Goal: Task Accomplishment & Management: Use online tool/utility

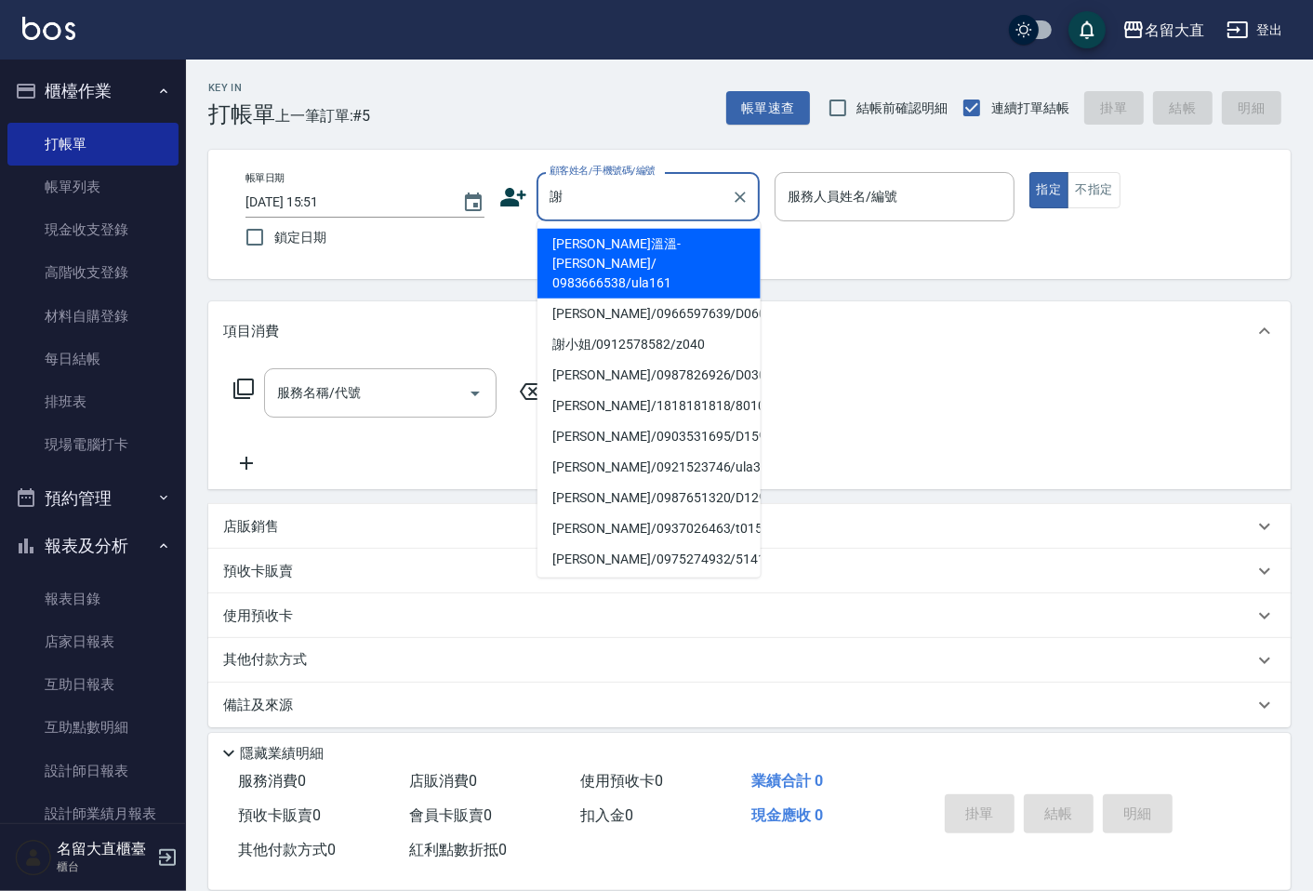
click at [697, 391] on li "[PERSON_NAME]/1818181818/8010" at bounding box center [649, 406] width 223 height 31
type input "[PERSON_NAME]/1818181818/8010"
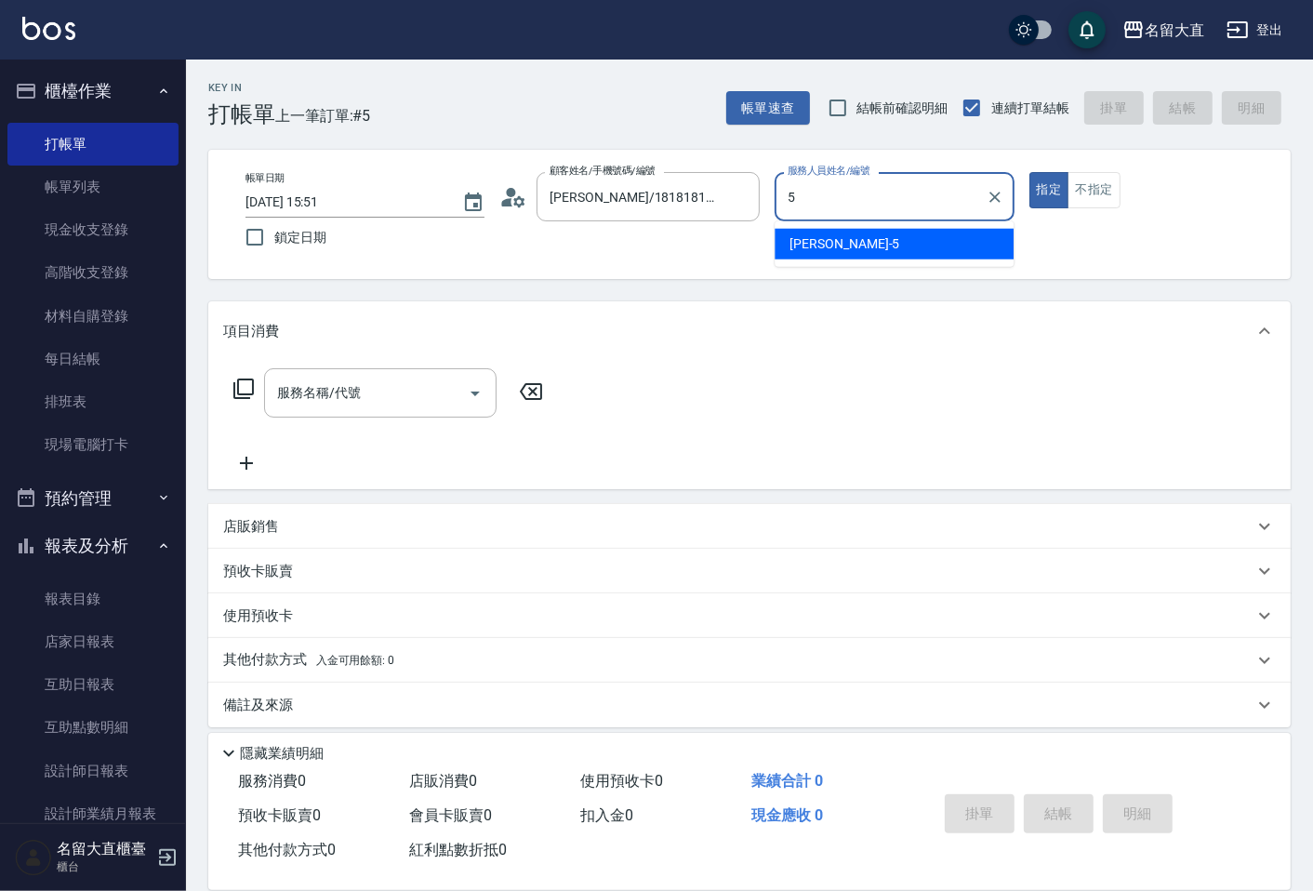
type input "Reese-5"
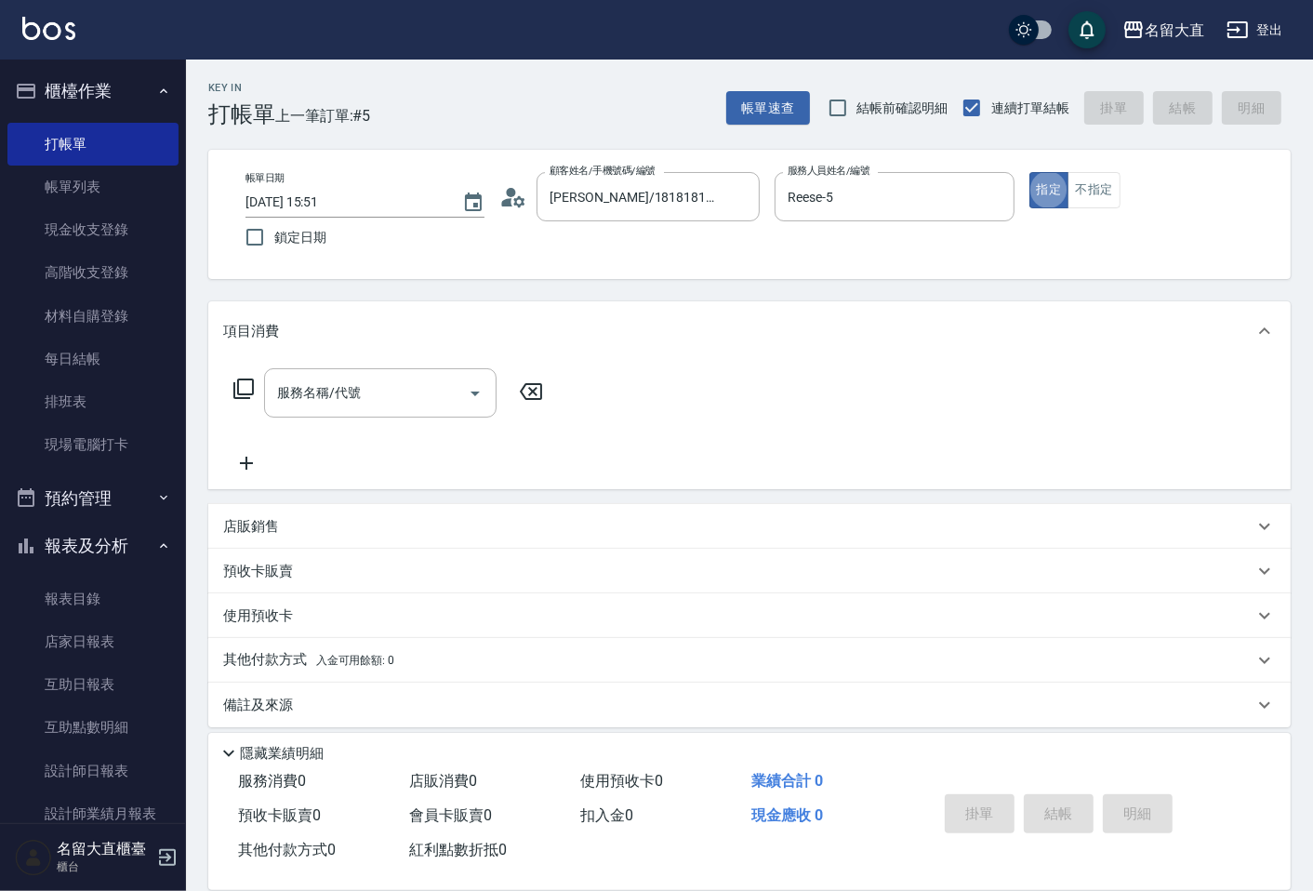
type button "true"
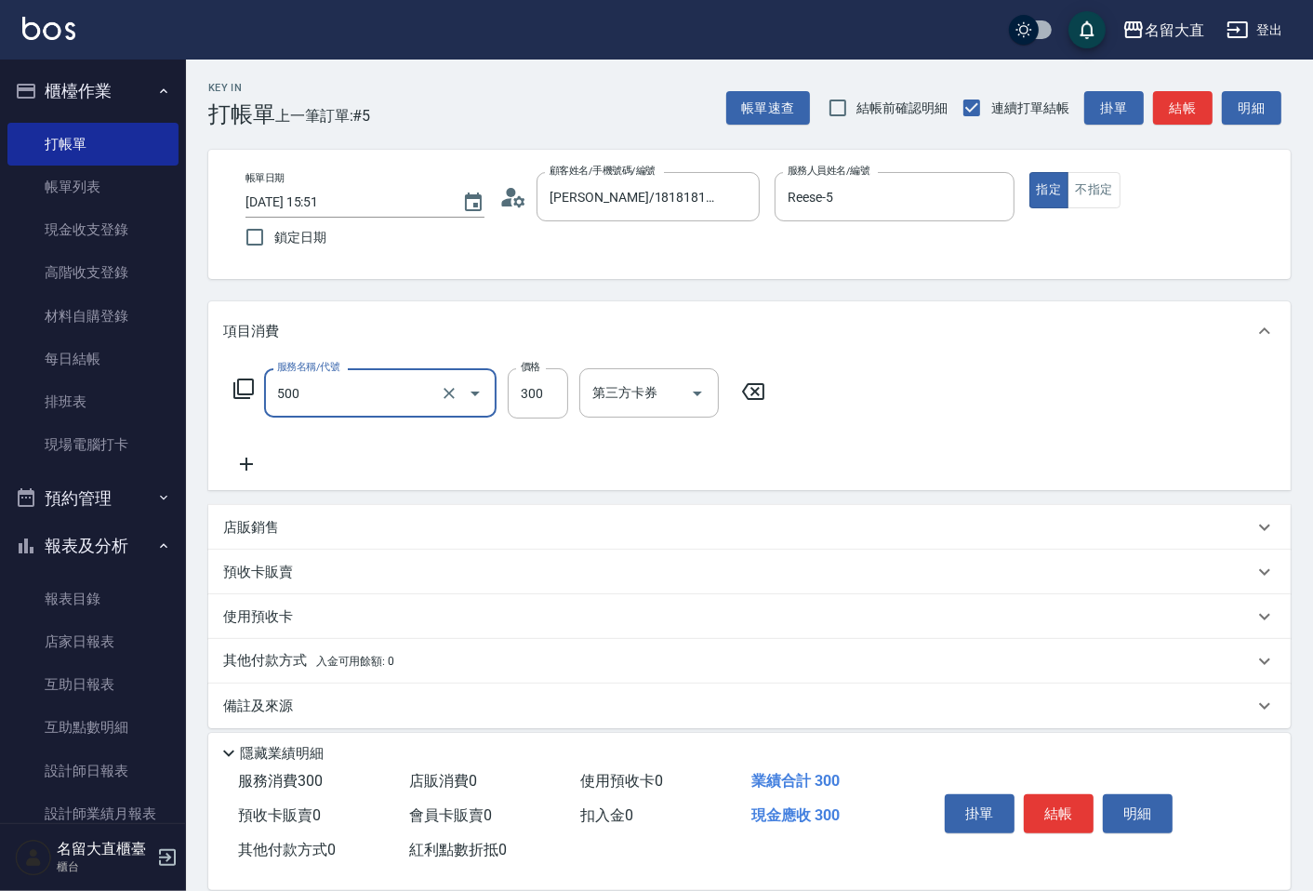
type input "洗髮(500)"
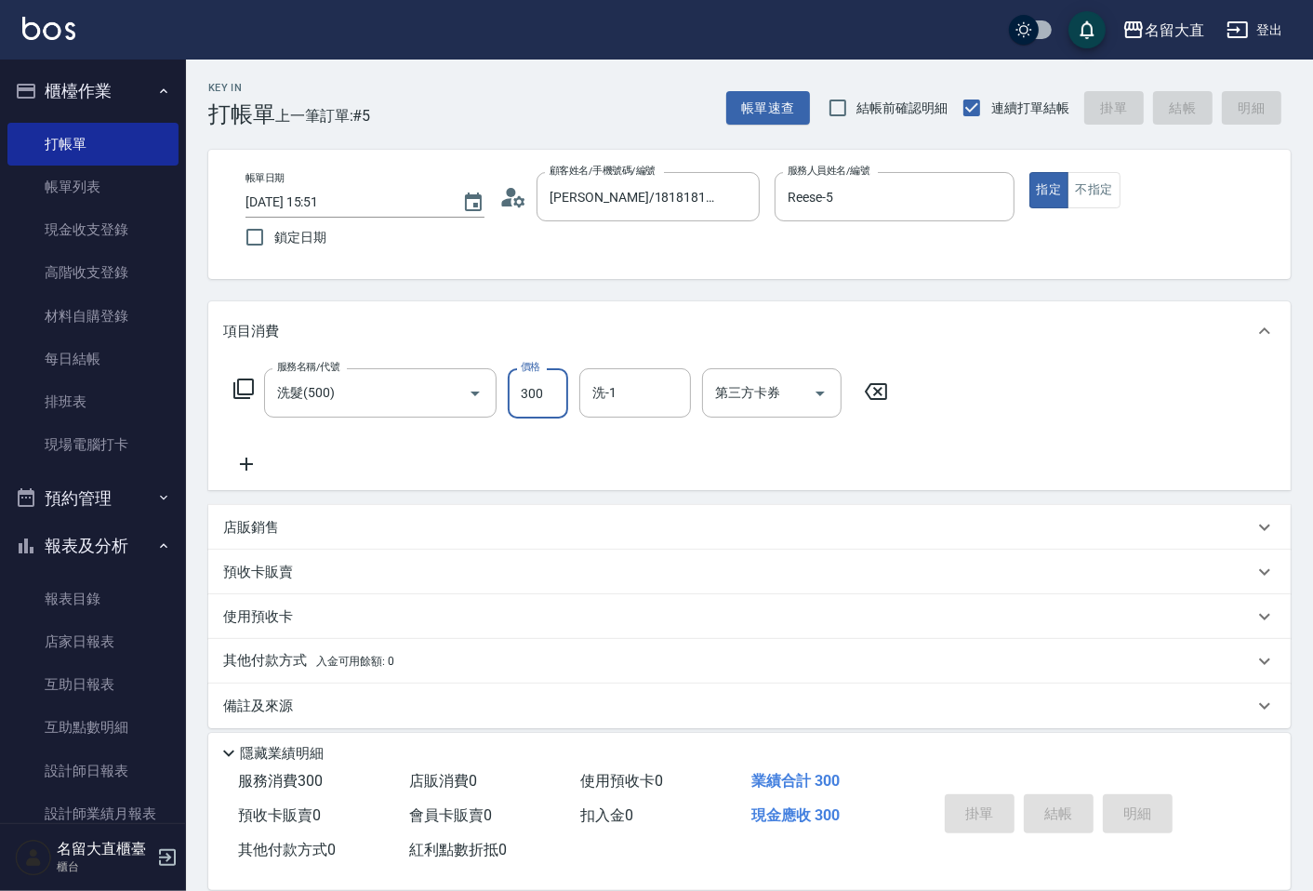
type input "[DATE] 16:35"
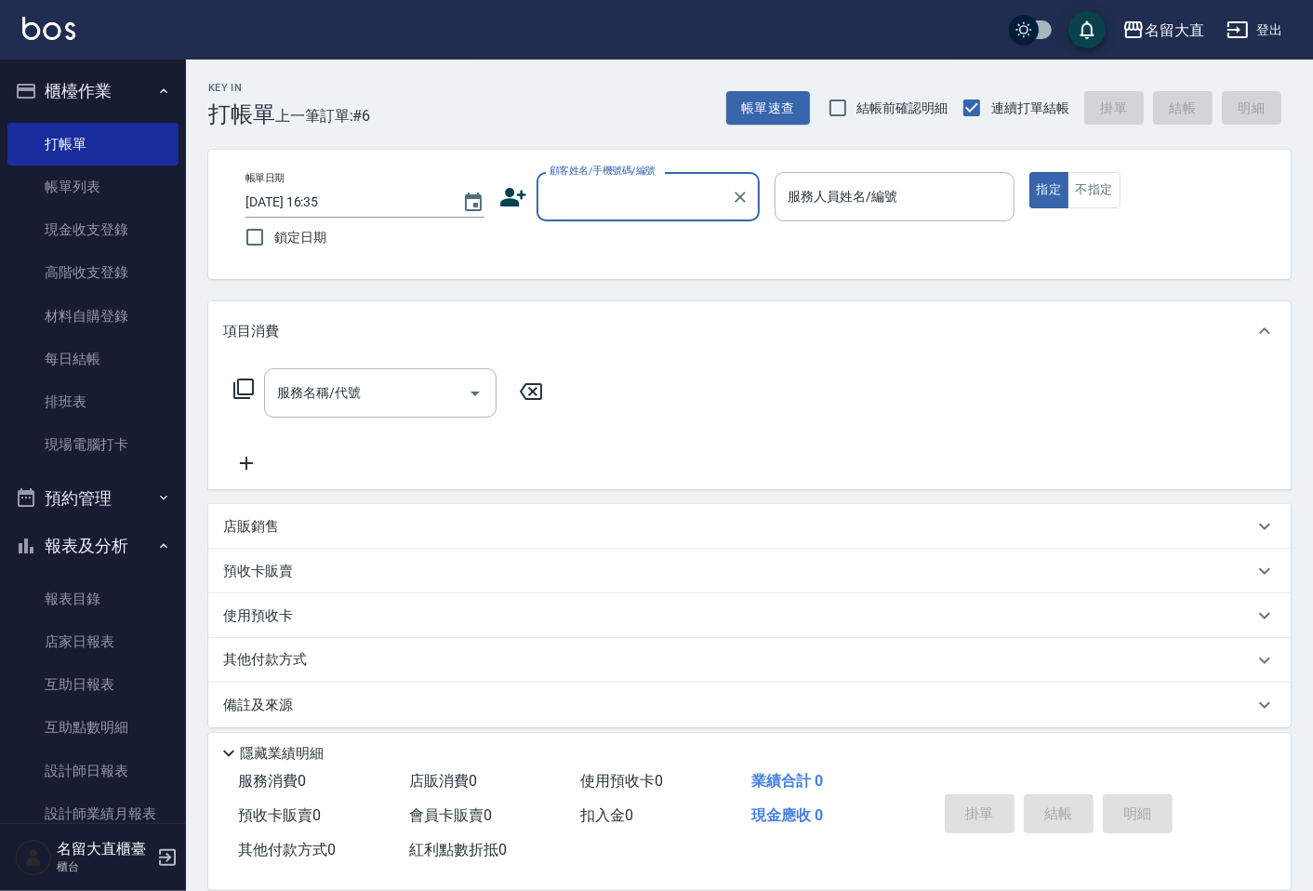
click at [589, 216] on div "顧客姓名/手機號碼/編號" at bounding box center [648, 196] width 223 height 49
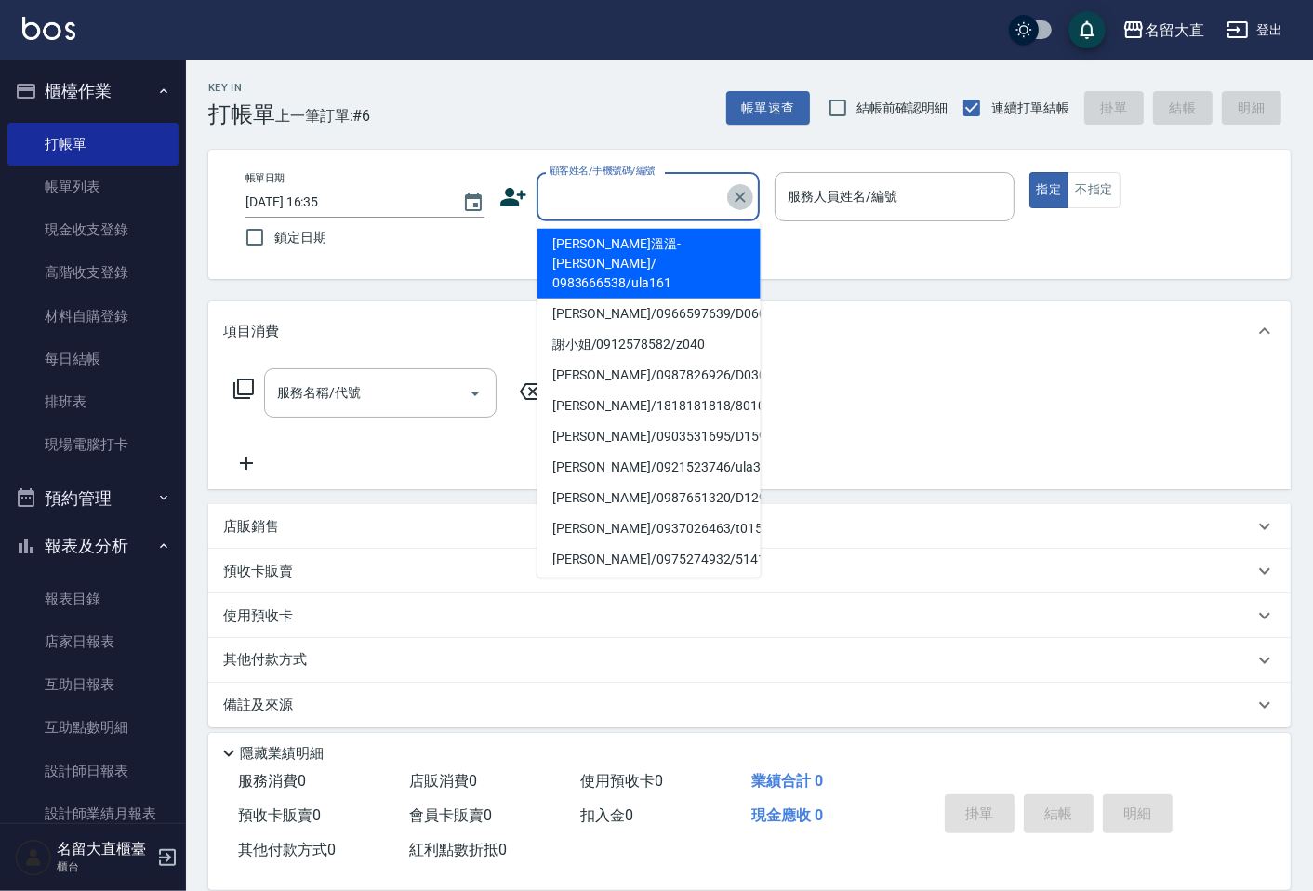
click at [738, 188] on icon "Clear" at bounding box center [740, 197] width 19 height 19
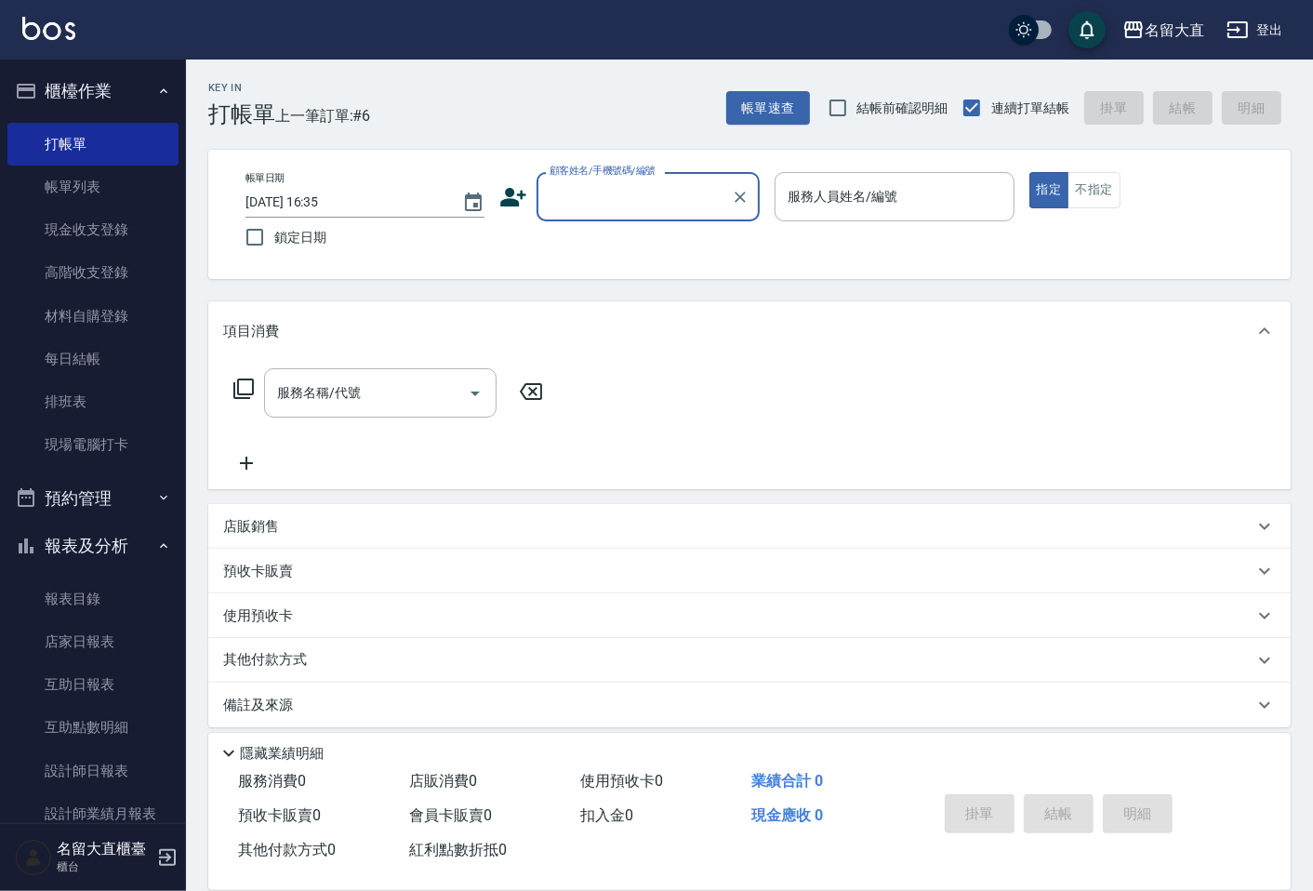
click at [584, 193] on input "顧客姓名/手機號碼/編號" at bounding box center [634, 196] width 179 height 33
click at [626, 206] on input "顧客姓名/手機號碼/編號" at bounding box center [625, 196] width 160 height 33
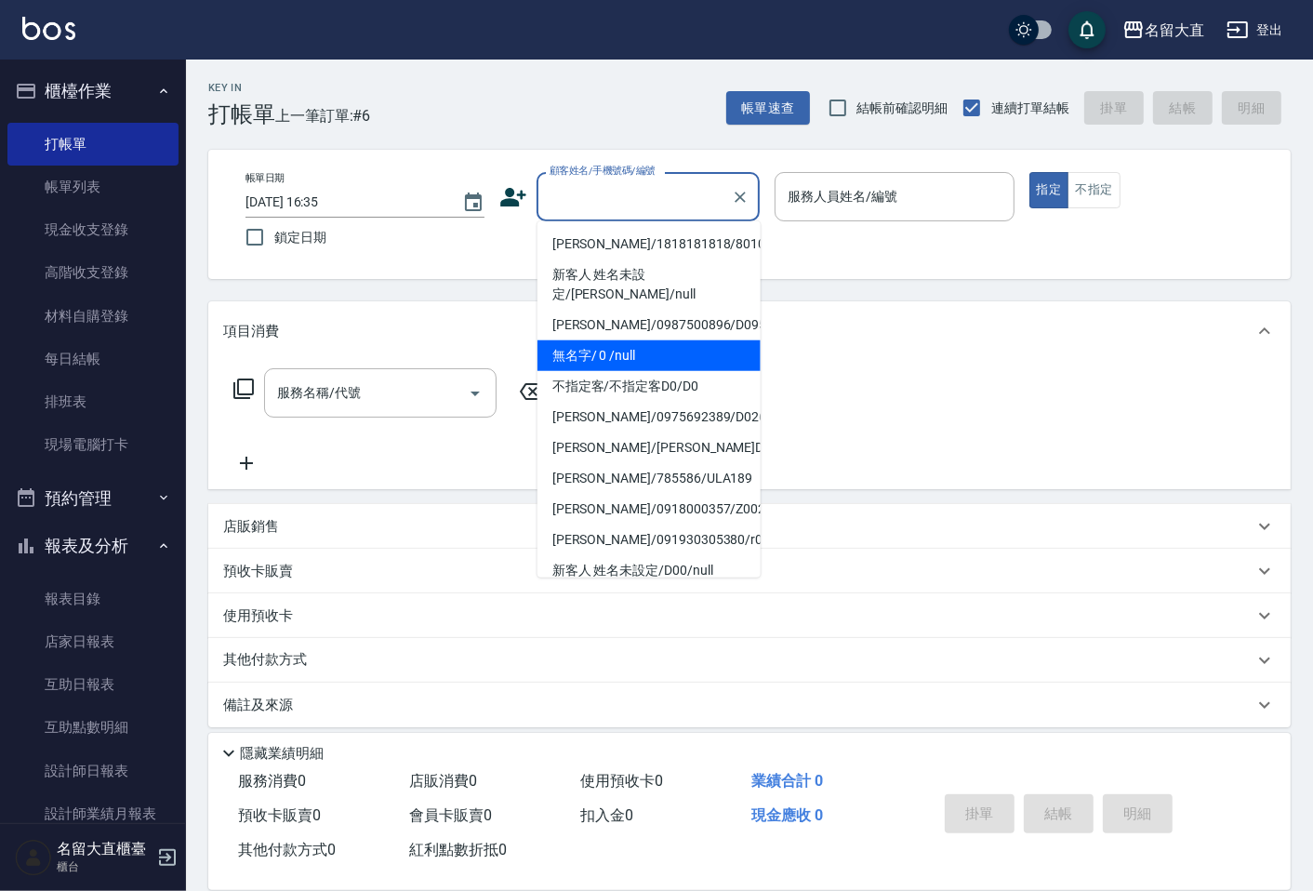
click at [645, 340] on li "無名字/ 0 /null" at bounding box center [649, 355] width 223 height 31
type input "無名字/ 0 /null"
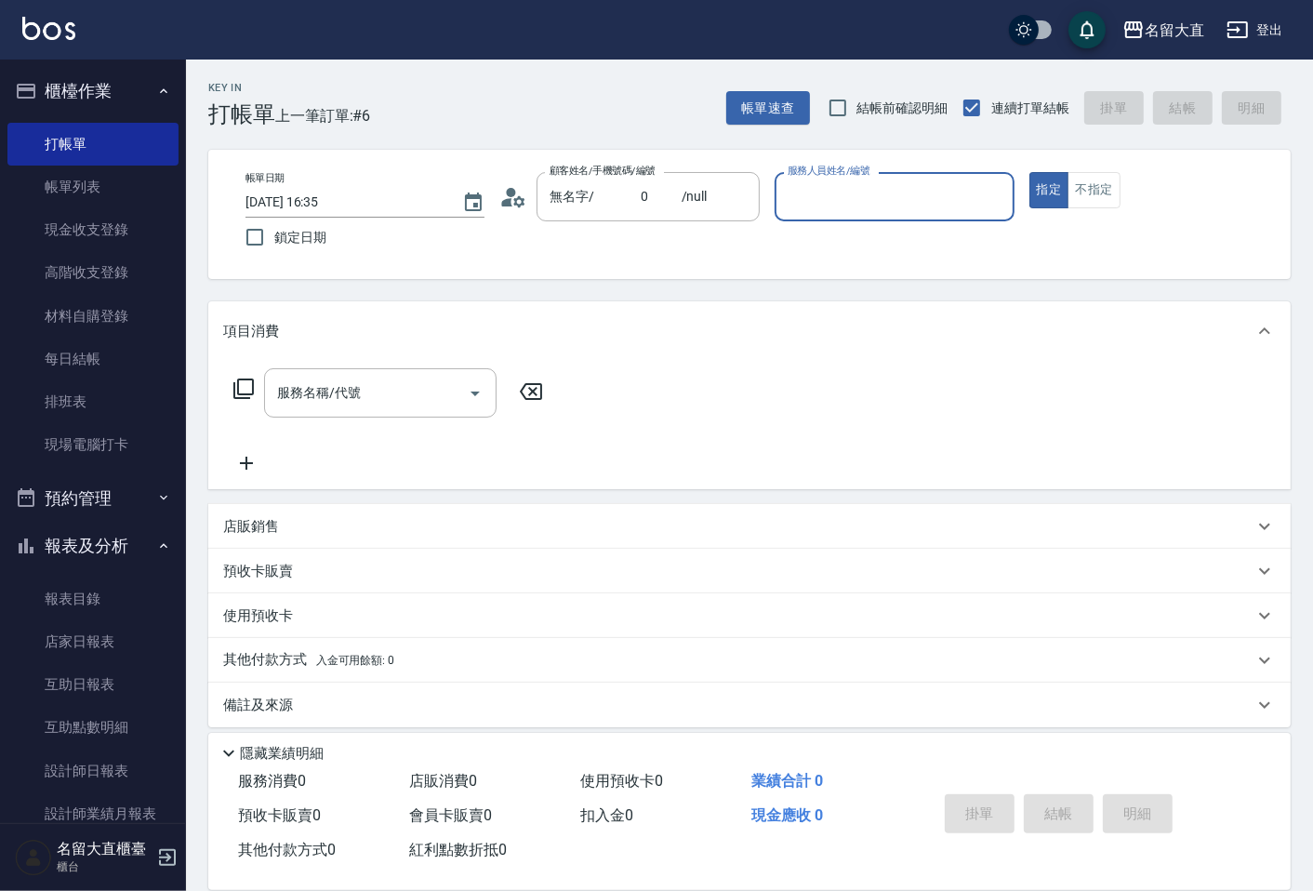
click at [804, 193] on input "服務人員姓名/編號" at bounding box center [894, 196] width 222 height 33
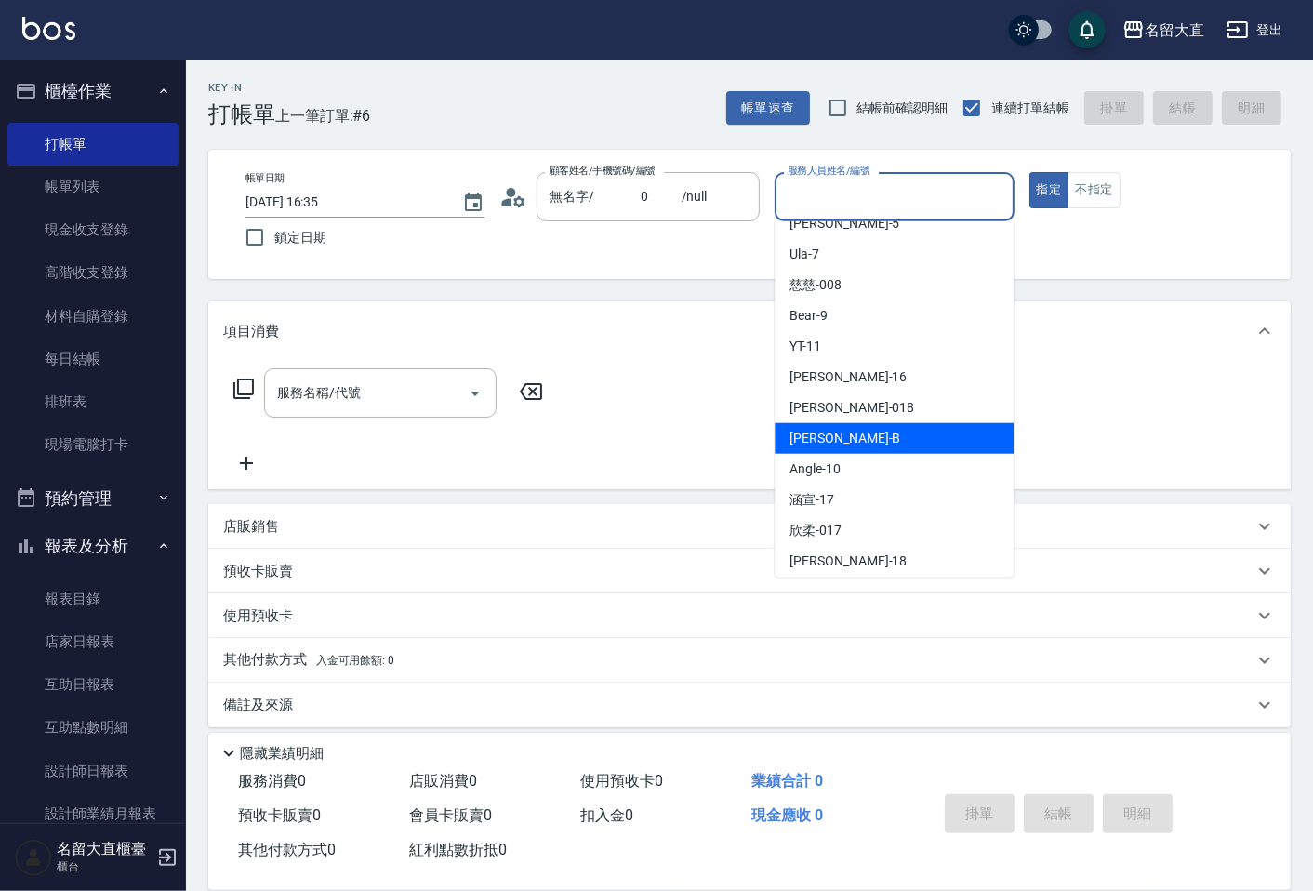
scroll to position [206, 0]
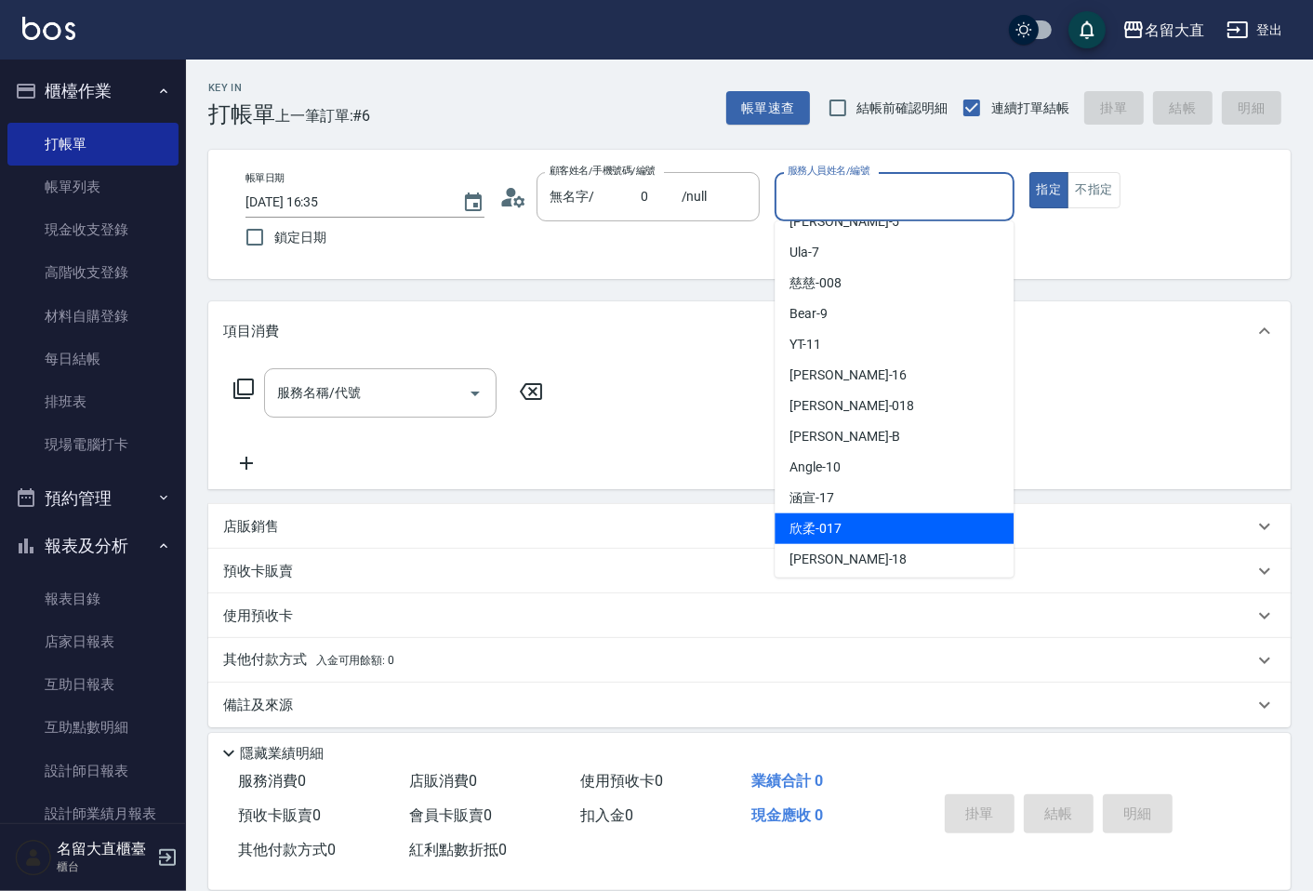
click at [798, 523] on span "欣柔 -017" at bounding box center [816, 529] width 52 height 20
type input "欣柔-017"
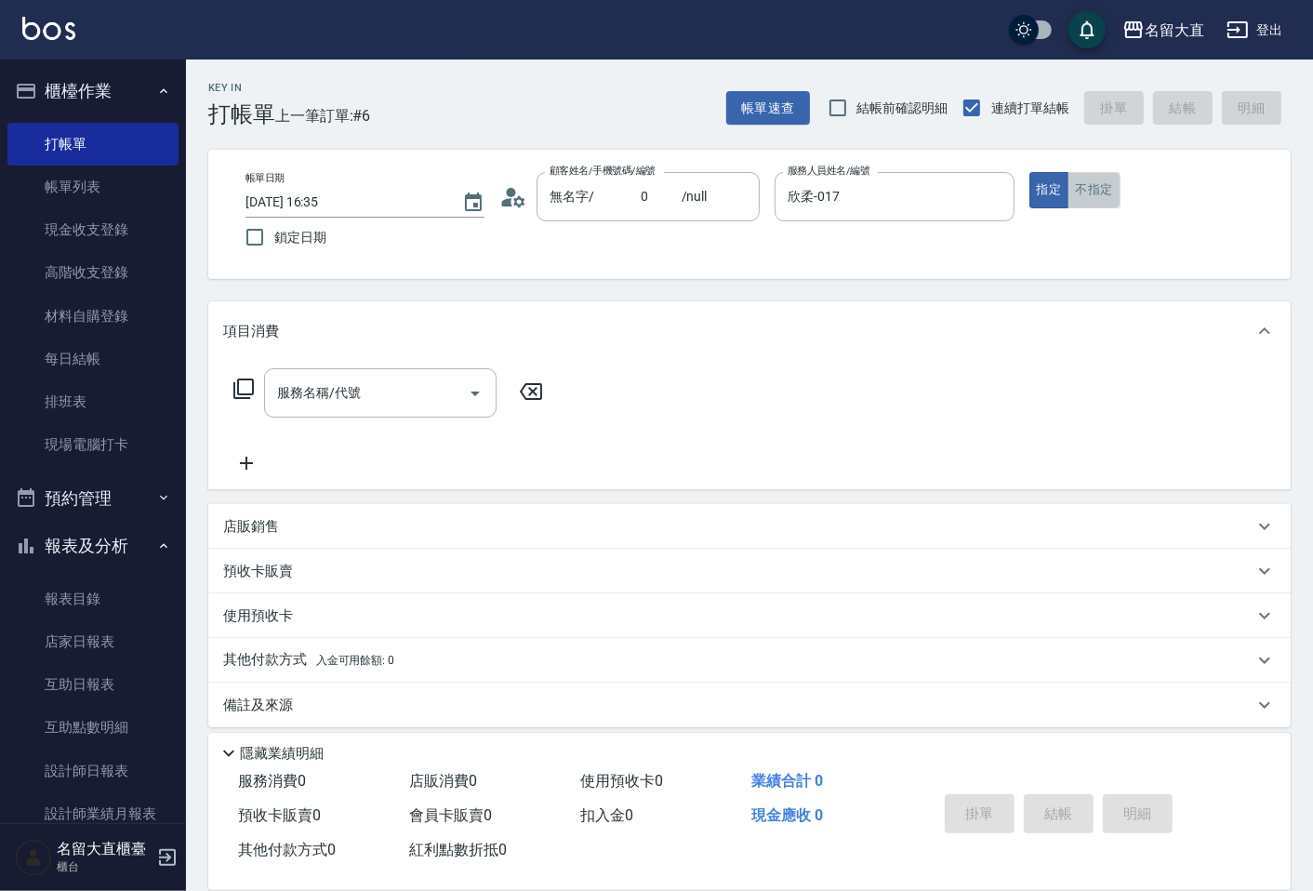
click at [1085, 183] on button "不指定" at bounding box center [1094, 190] width 52 height 36
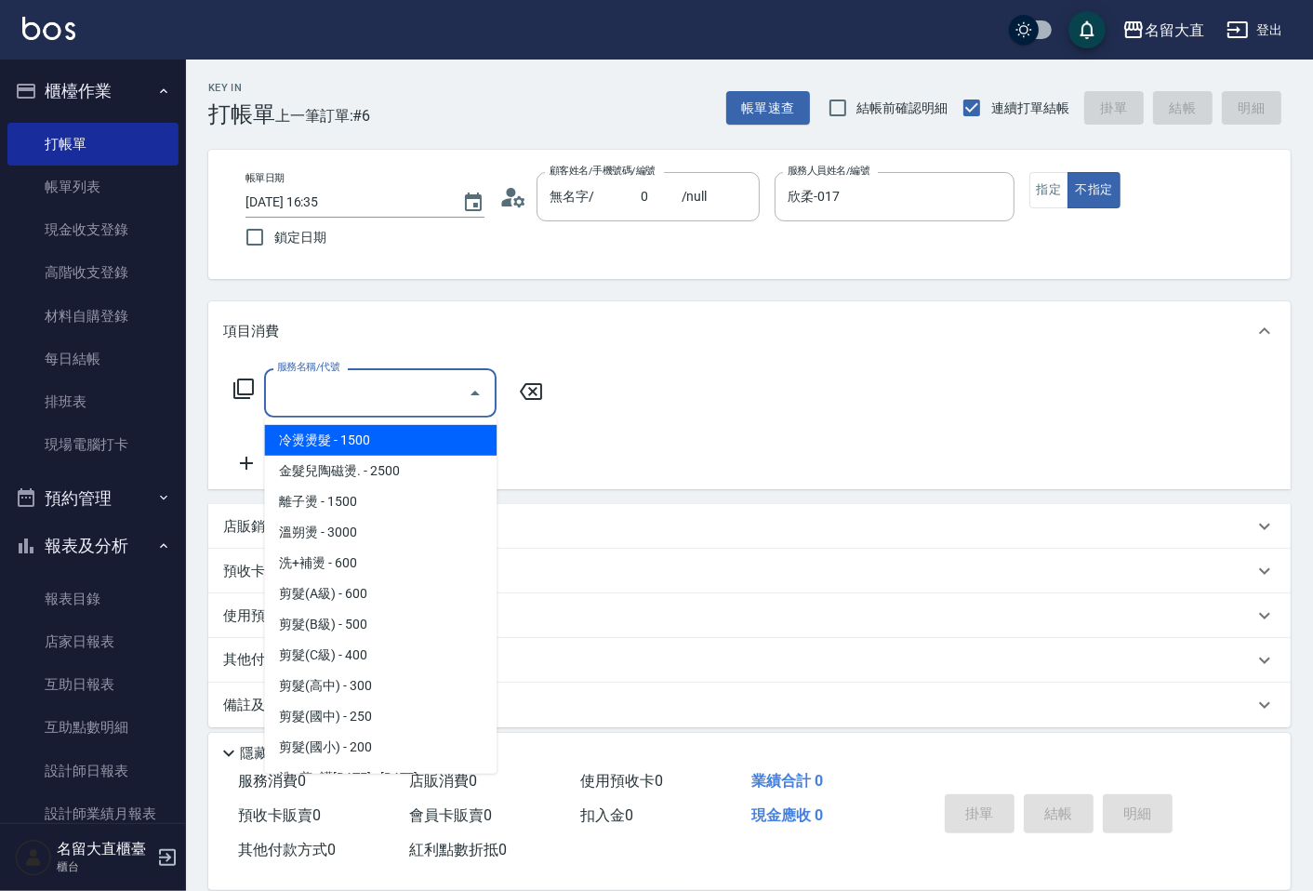
click at [284, 394] on input "服務名稱/代號" at bounding box center [366, 393] width 188 height 33
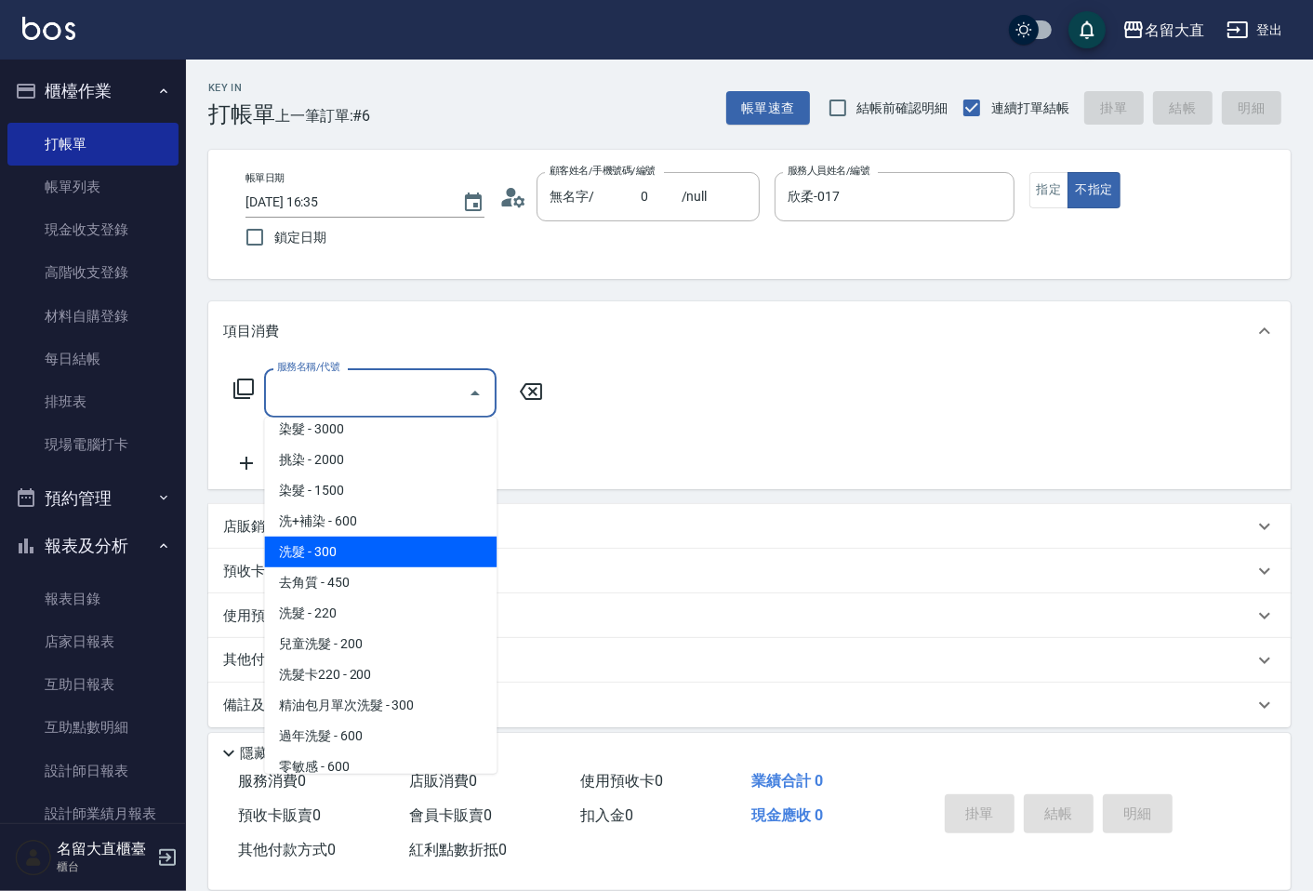
scroll to position [413, 0]
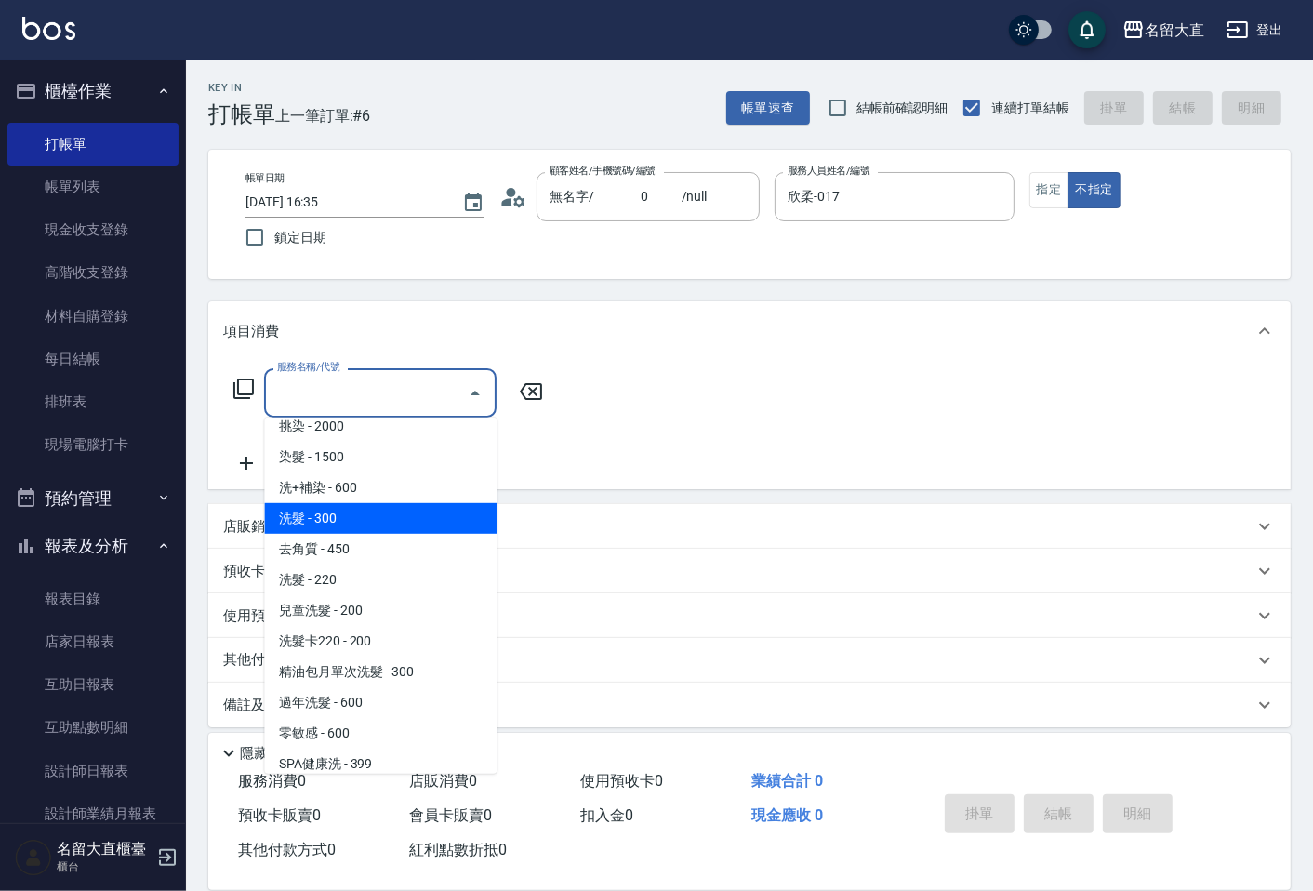
click at [324, 518] on span "洗髮 - 300" at bounding box center [380, 518] width 232 height 31
type input "洗髮(500)"
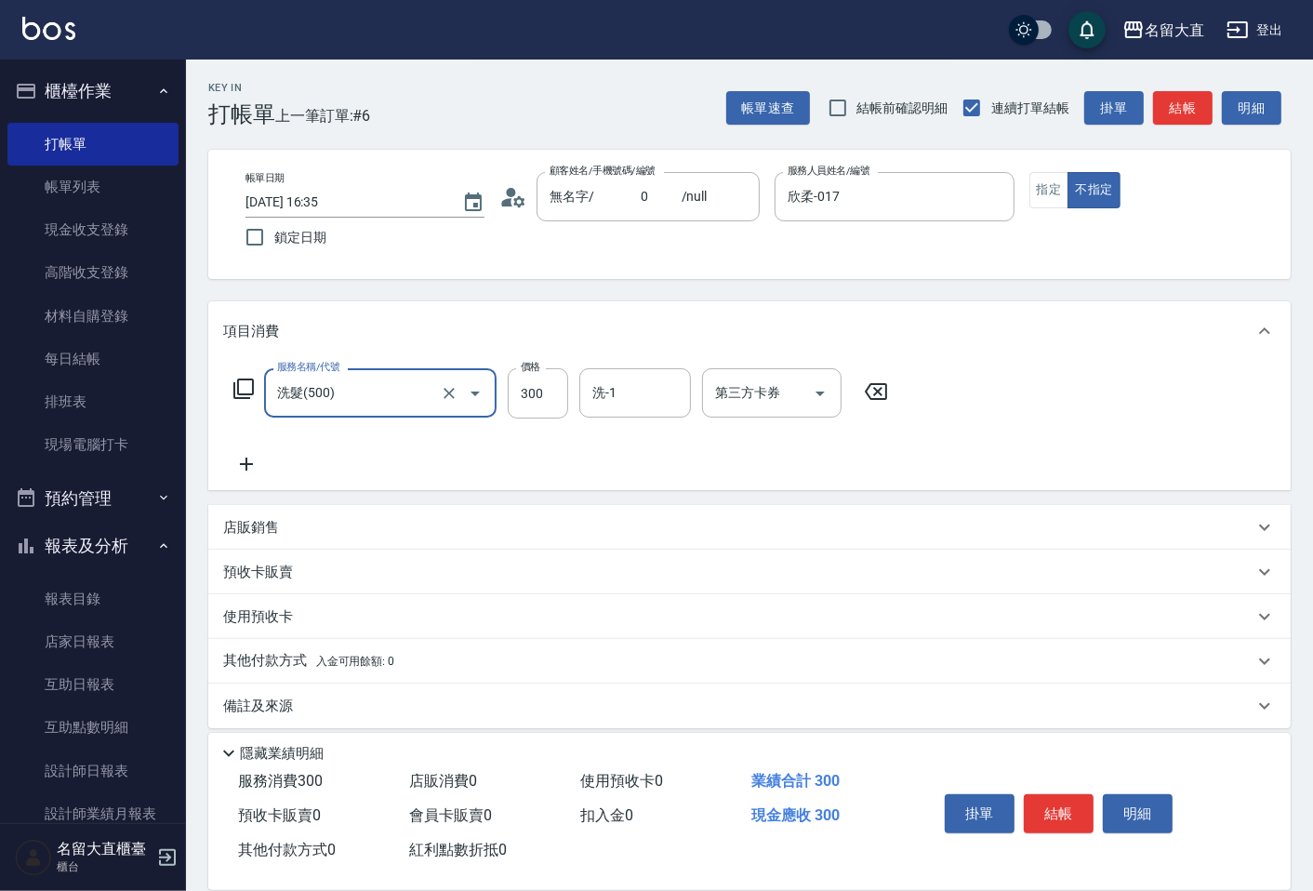
click at [249, 465] on icon at bounding box center [246, 464] width 13 height 13
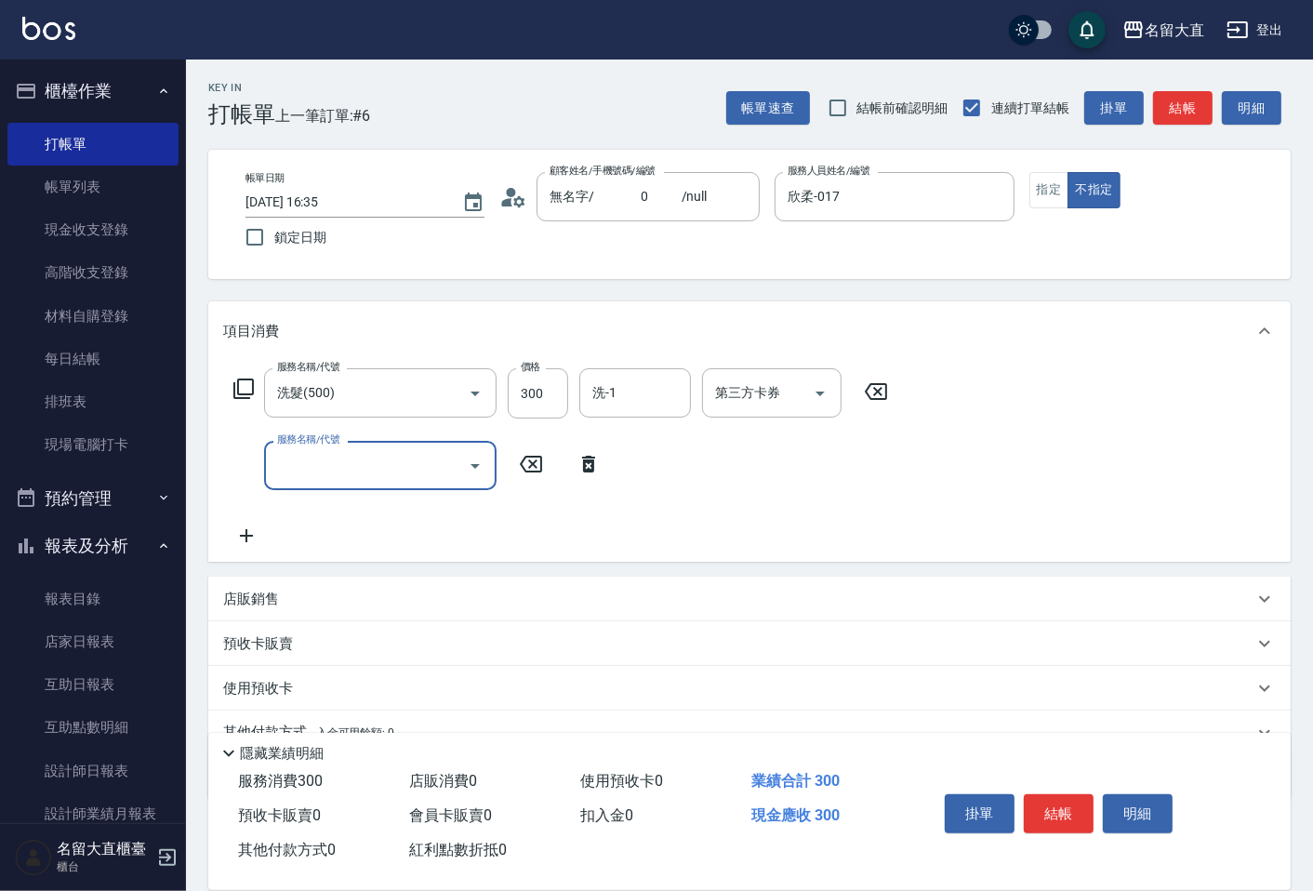
click at [291, 461] on input "服務名稱/代號" at bounding box center [366, 465] width 188 height 33
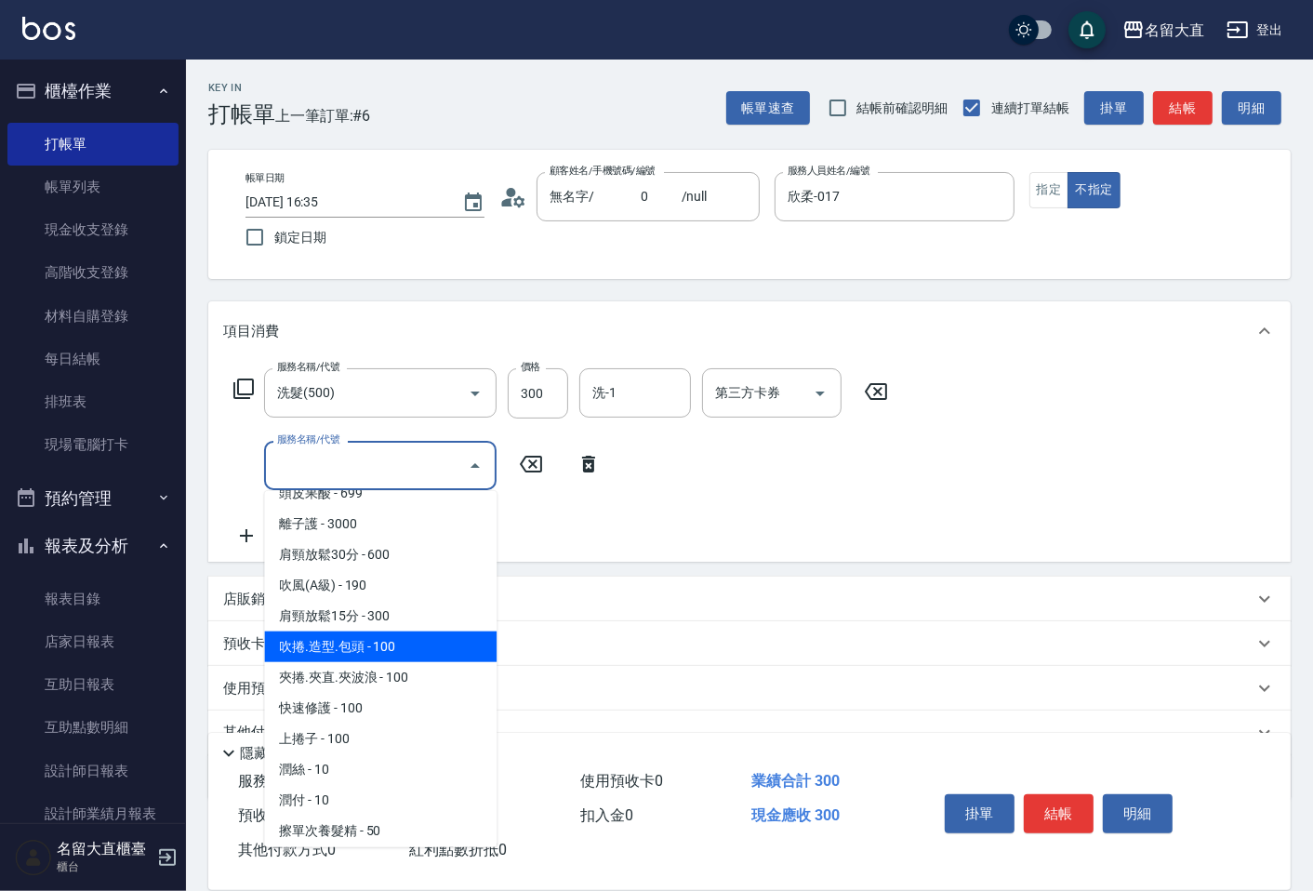
scroll to position [1549, 0]
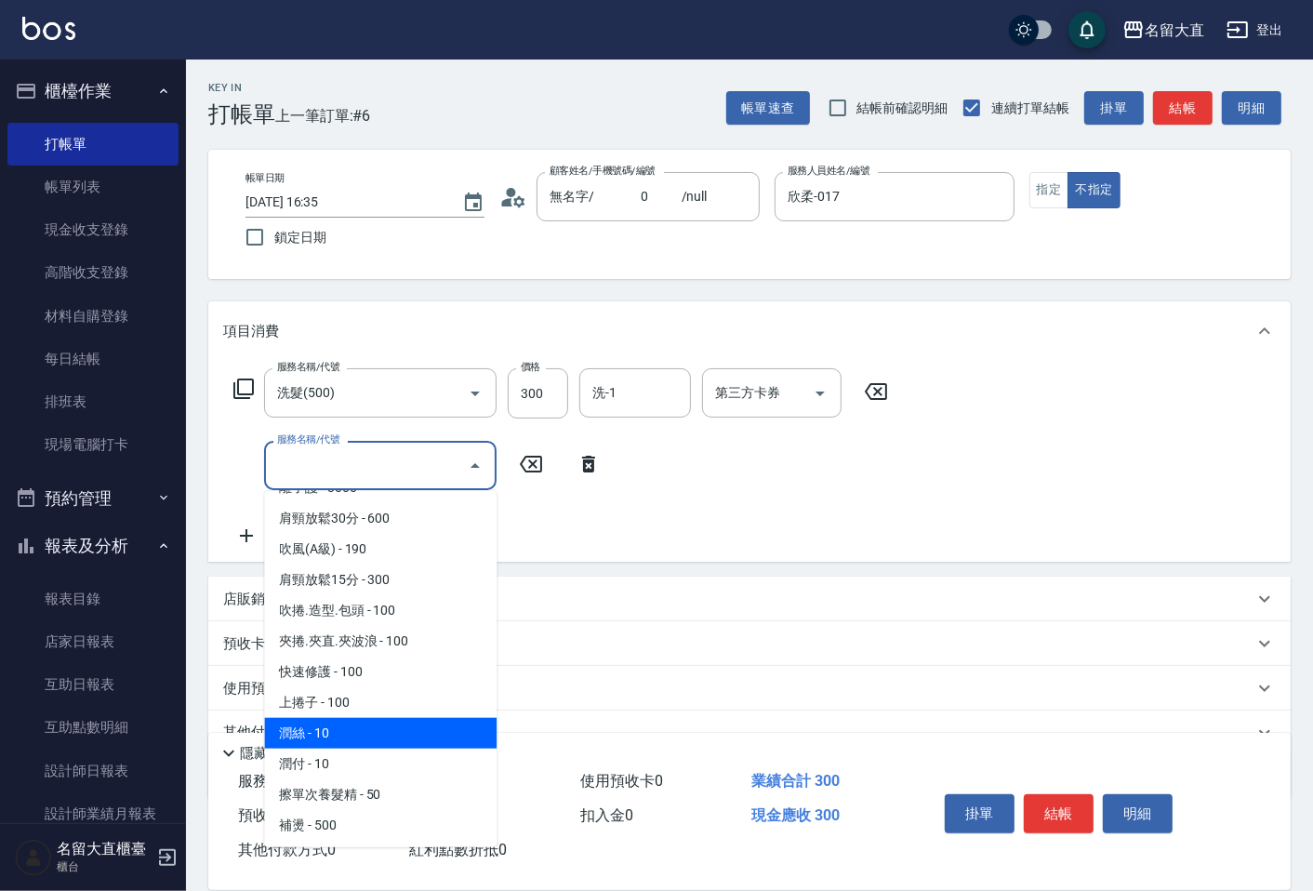
click at [341, 718] on span "潤絲 - 10" at bounding box center [380, 733] width 232 height 31
type input "潤絲(802)"
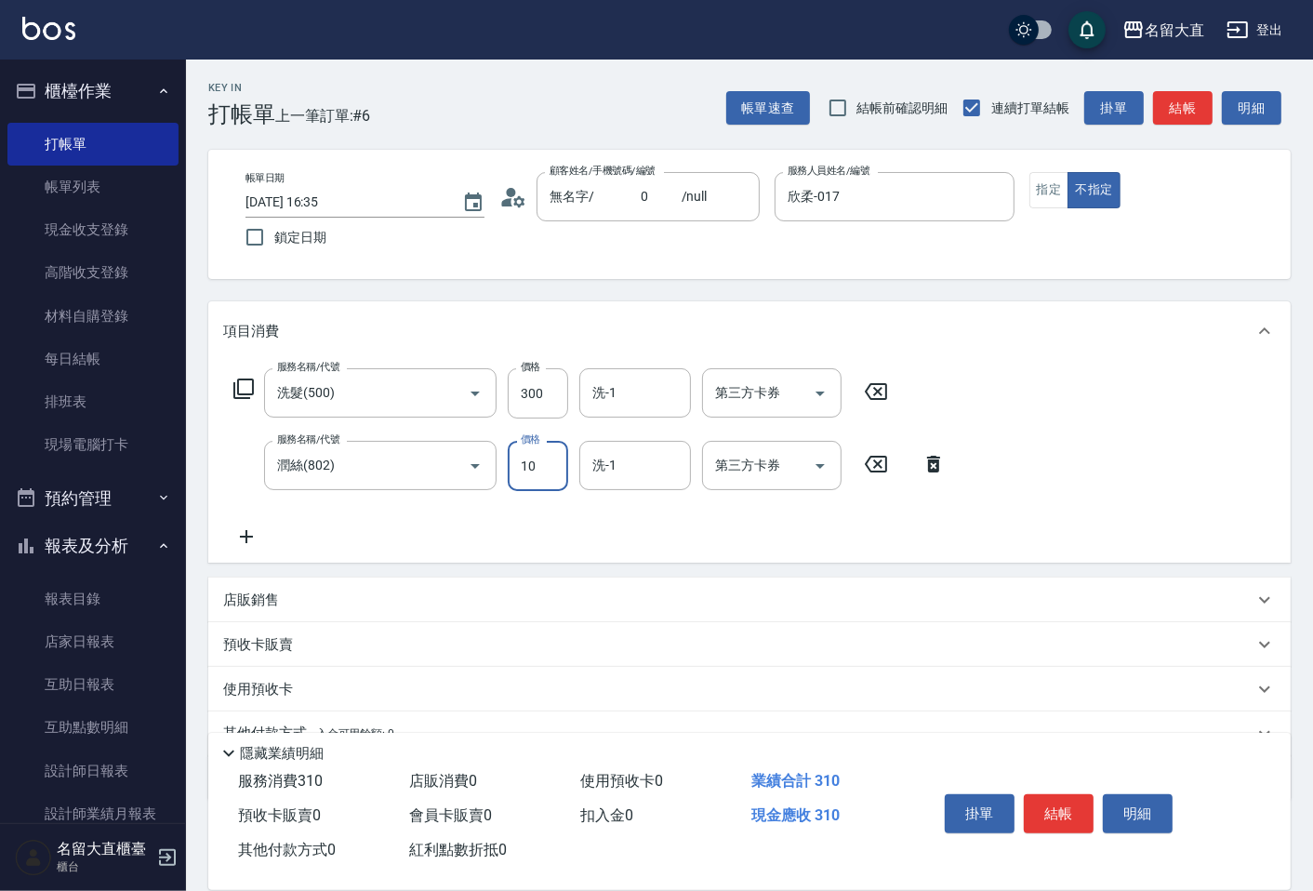
click at [523, 469] on input "10" at bounding box center [538, 466] width 60 height 50
type input "20"
click at [800, 322] on div "項目消費" at bounding box center [738, 332] width 1030 height 20
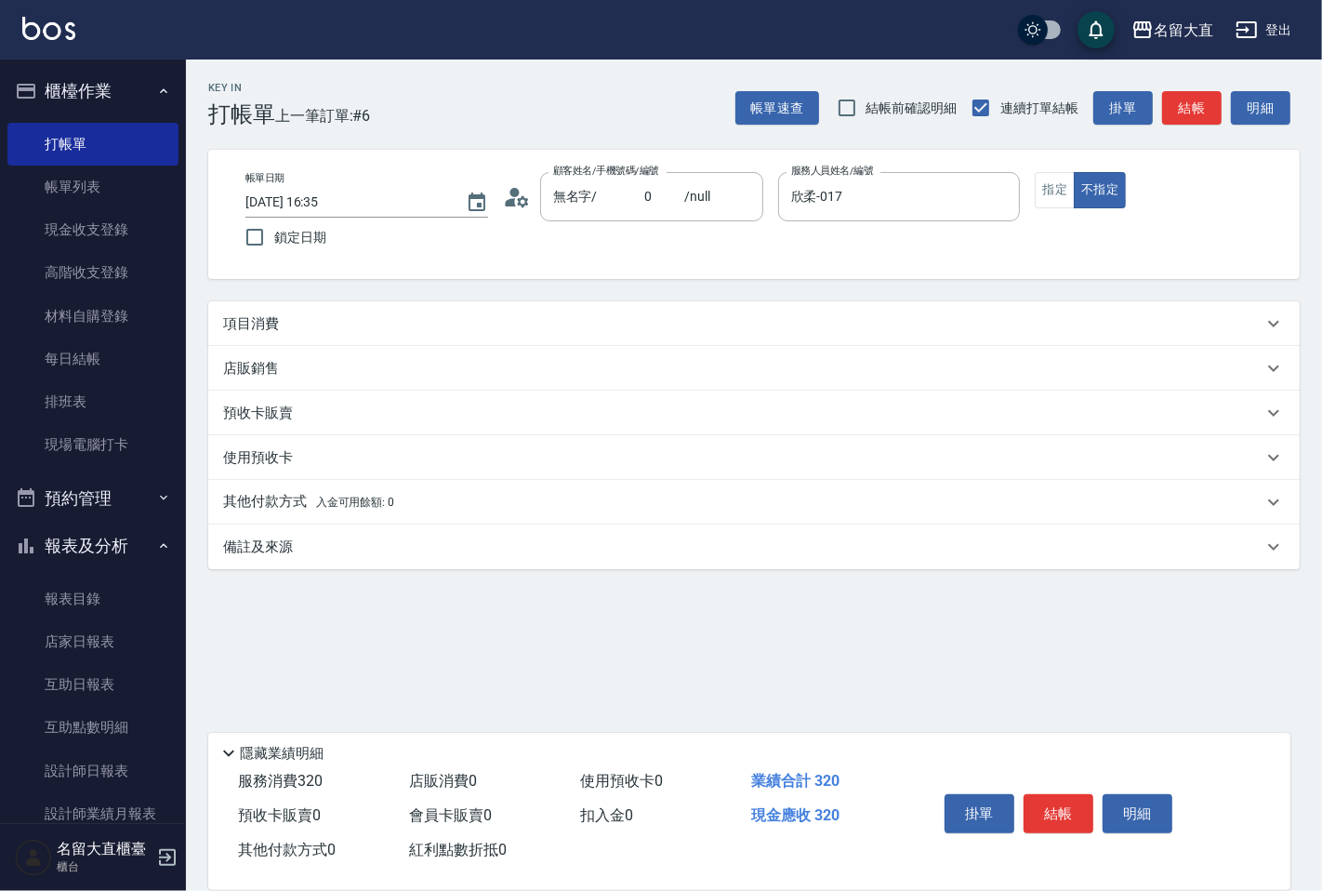
click at [386, 317] on div "項目消費" at bounding box center [743, 324] width 1040 height 20
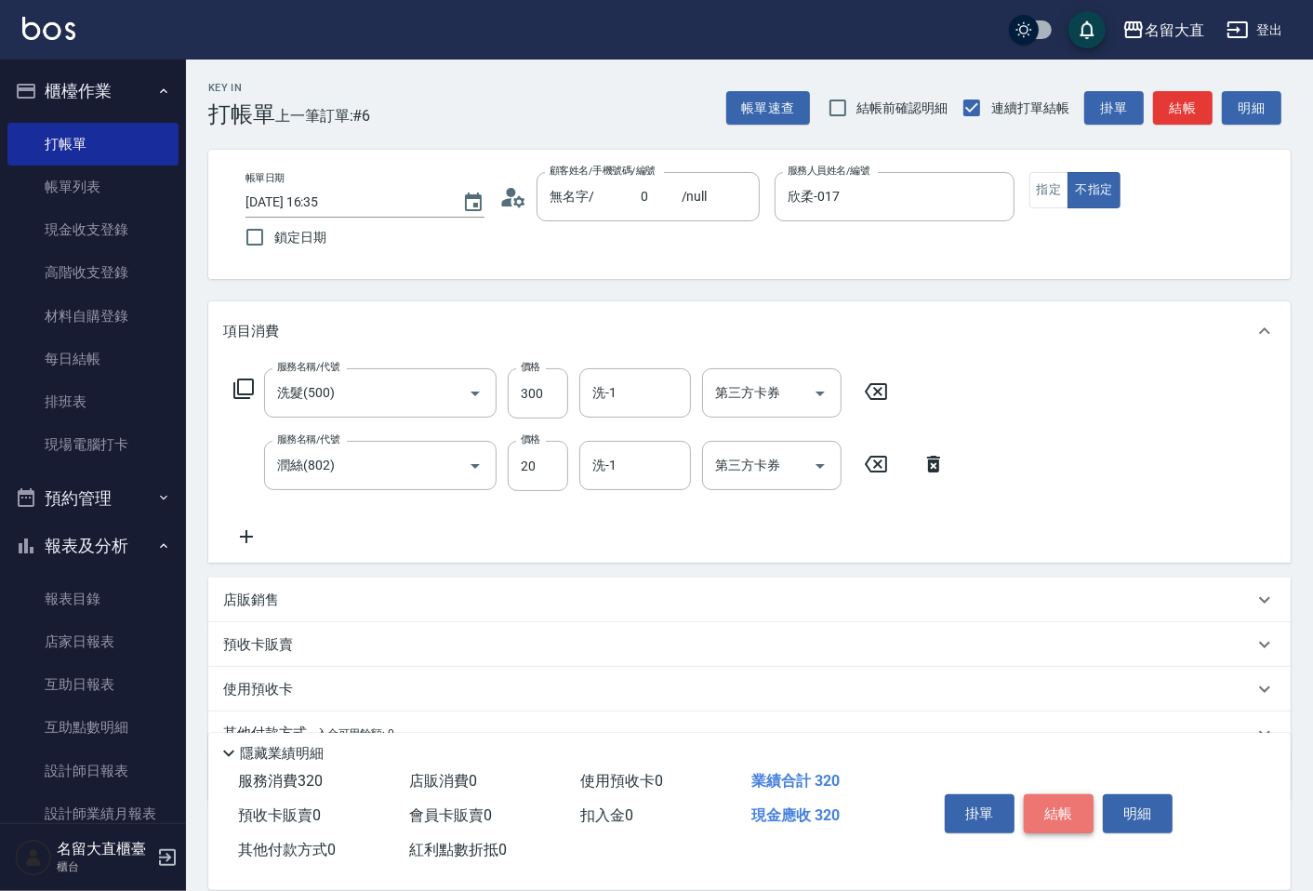
click at [1063, 814] on button "結帳" at bounding box center [1059, 813] width 70 height 39
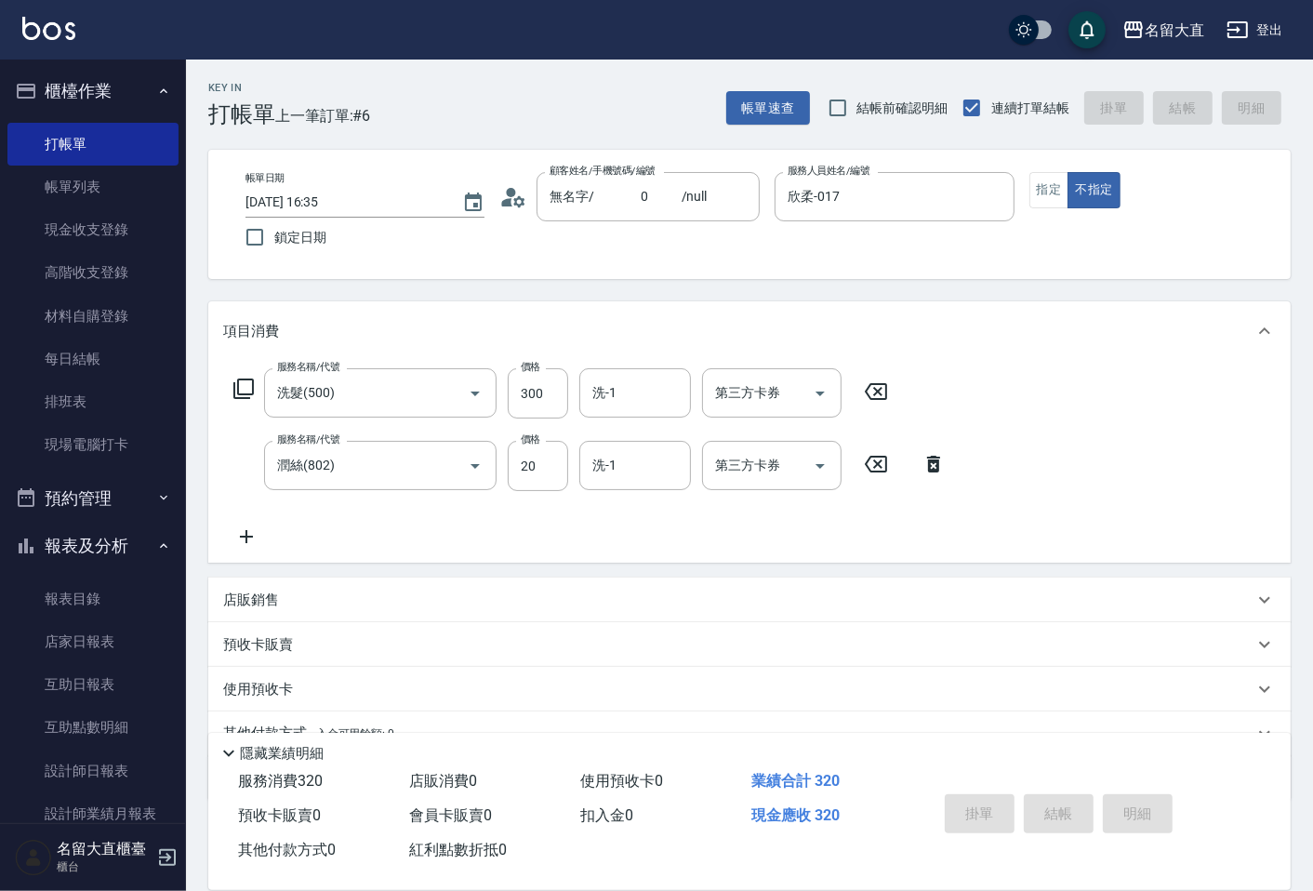
type input "[DATE] 17:04"
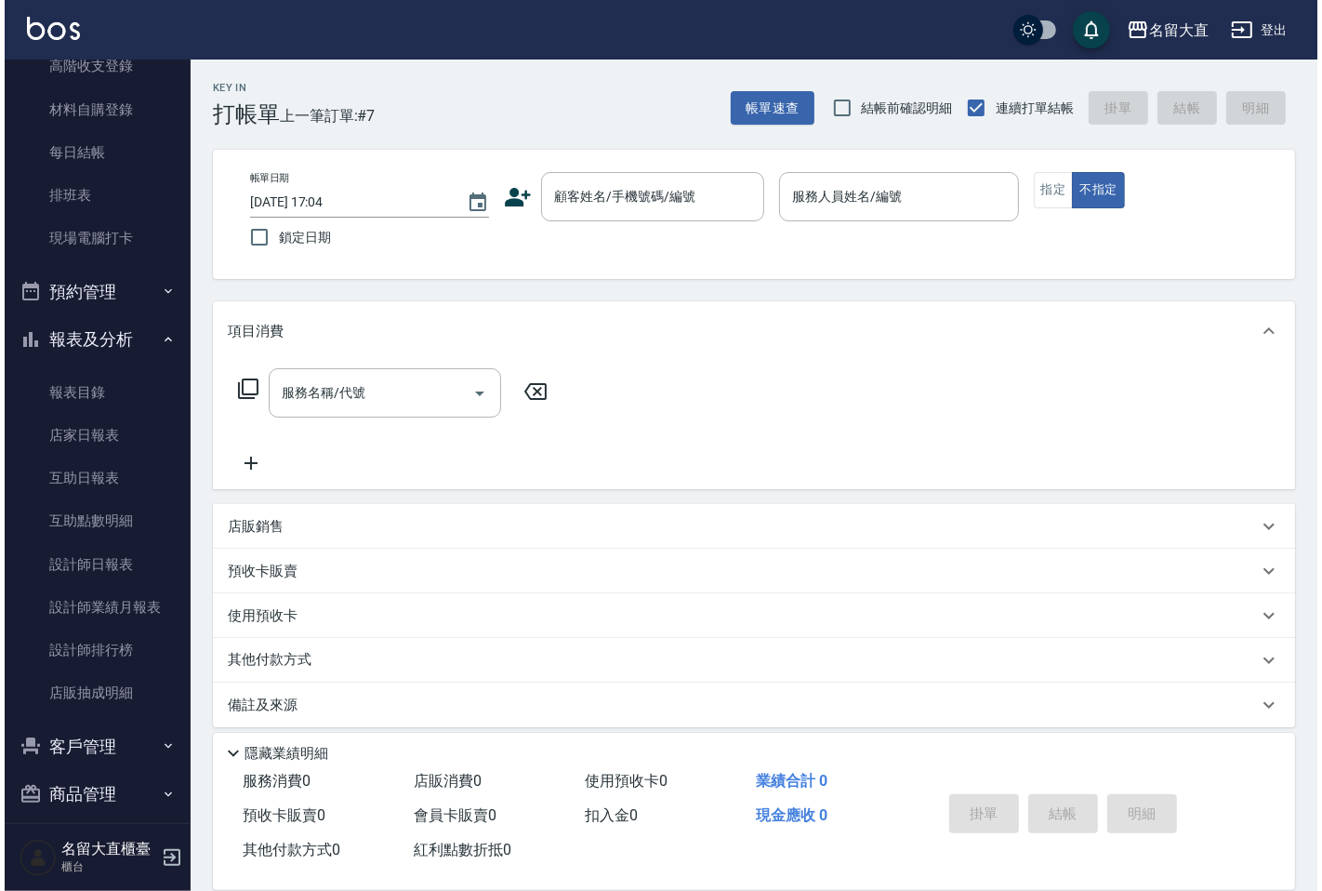
scroll to position [221, 0]
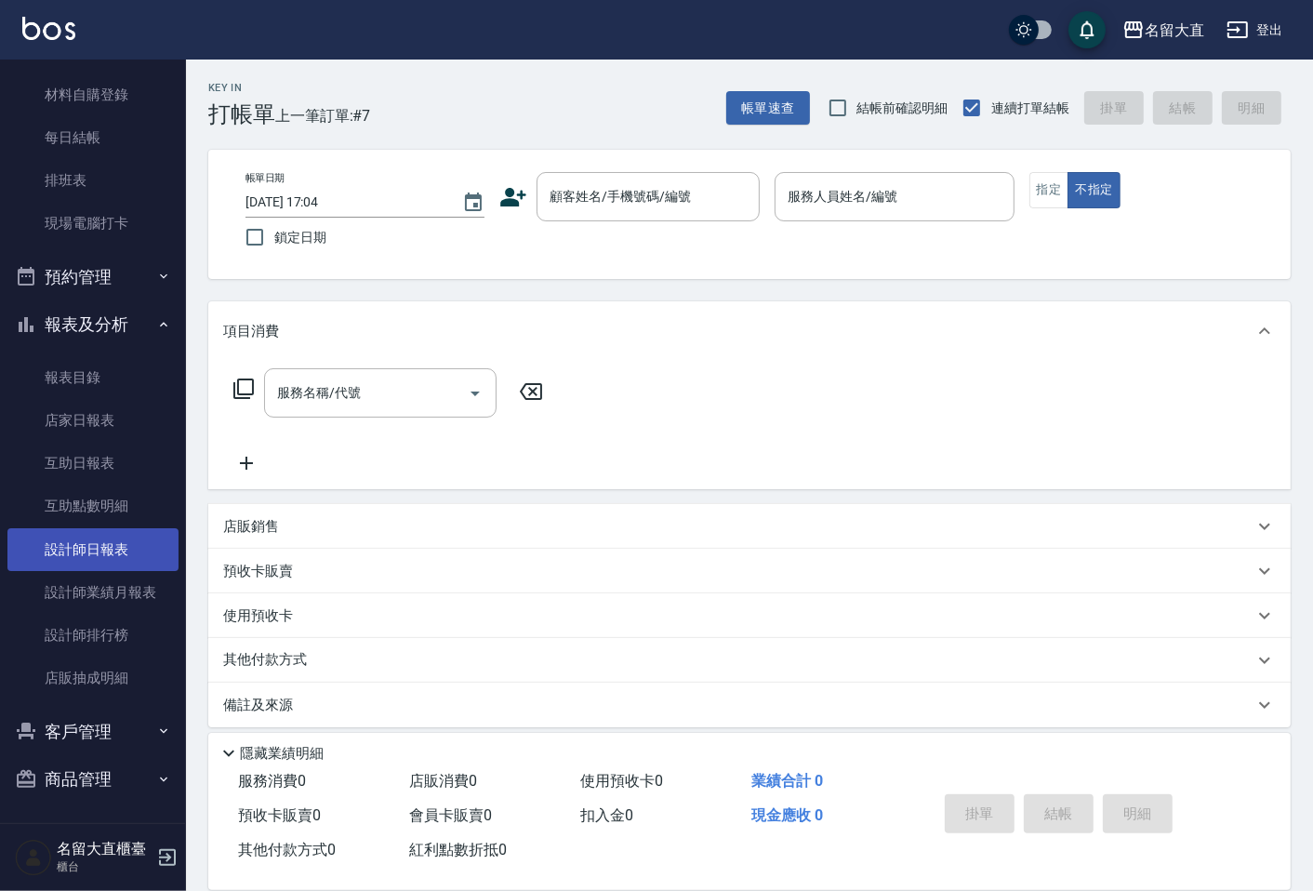
click at [100, 551] on link "設計師日報表" at bounding box center [92, 549] width 171 height 43
